Goal: Transaction & Acquisition: Purchase product/service

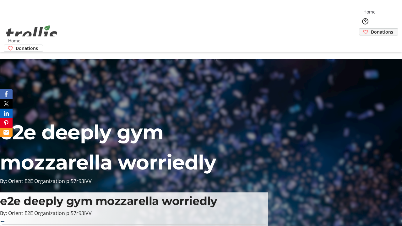
click at [371, 29] on span "Donations" at bounding box center [382, 32] width 22 height 7
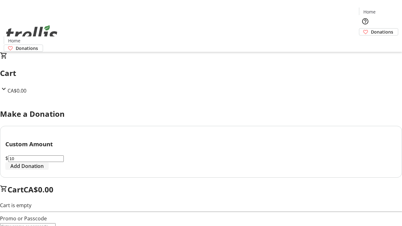
click at [44, 170] on span "Add Donation" at bounding box center [26, 166] width 33 height 8
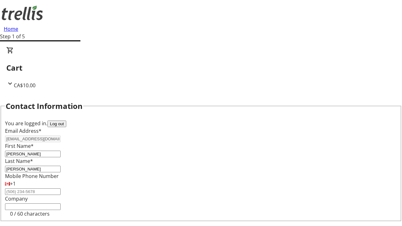
select select "CA"
type input "[STREET_ADDRESS][PERSON_NAME]"
type input "Kelowna"
select select "BC"
type input "Kelowna"
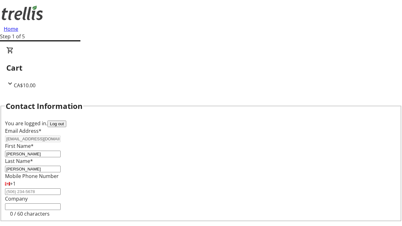
type input "V1Y 0C2"
